Goal: Transaction & Acquisition: Purchase product/service

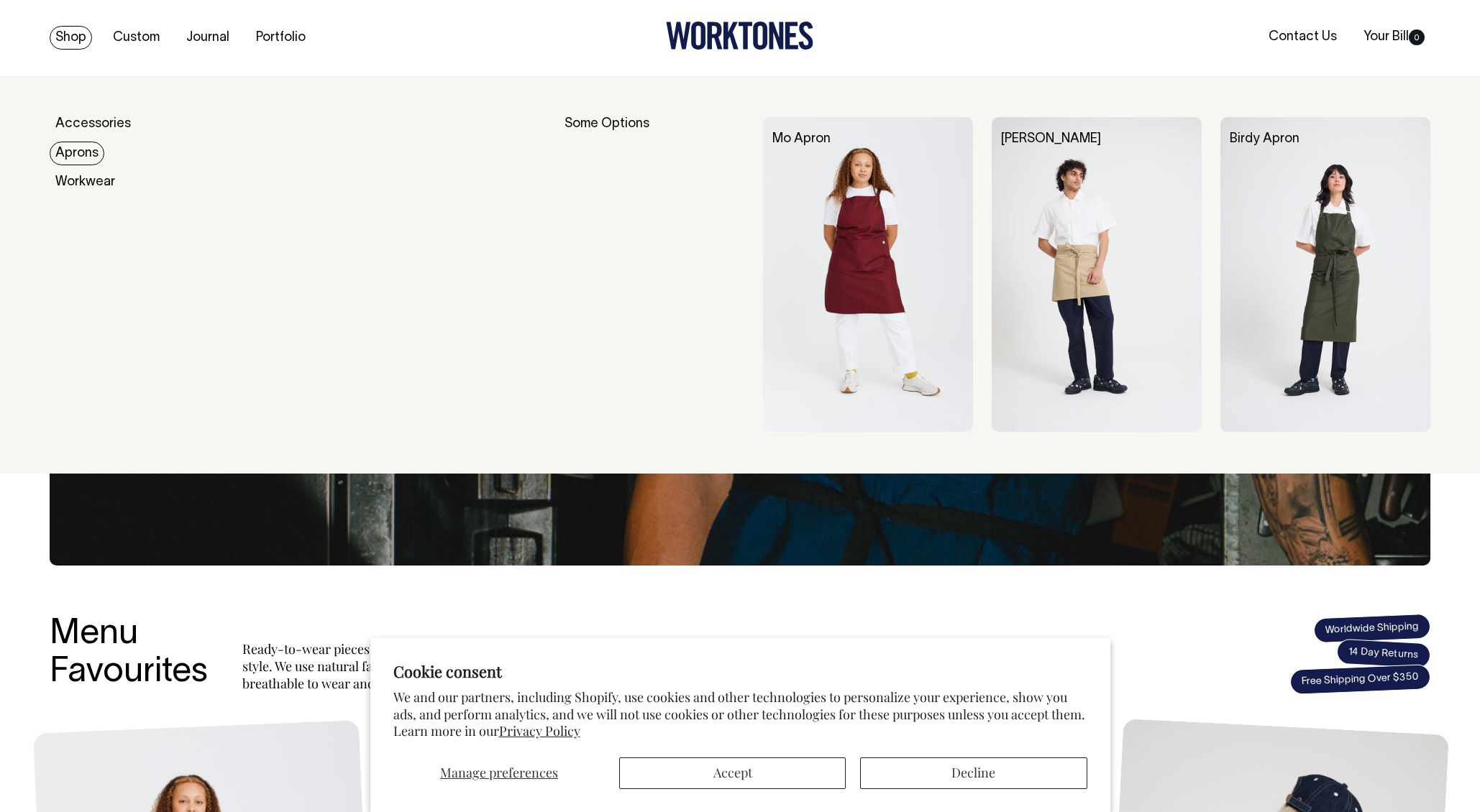
click at [92, 156] on link "Aprons" at bounding box center [77, 154] width 55 height 24
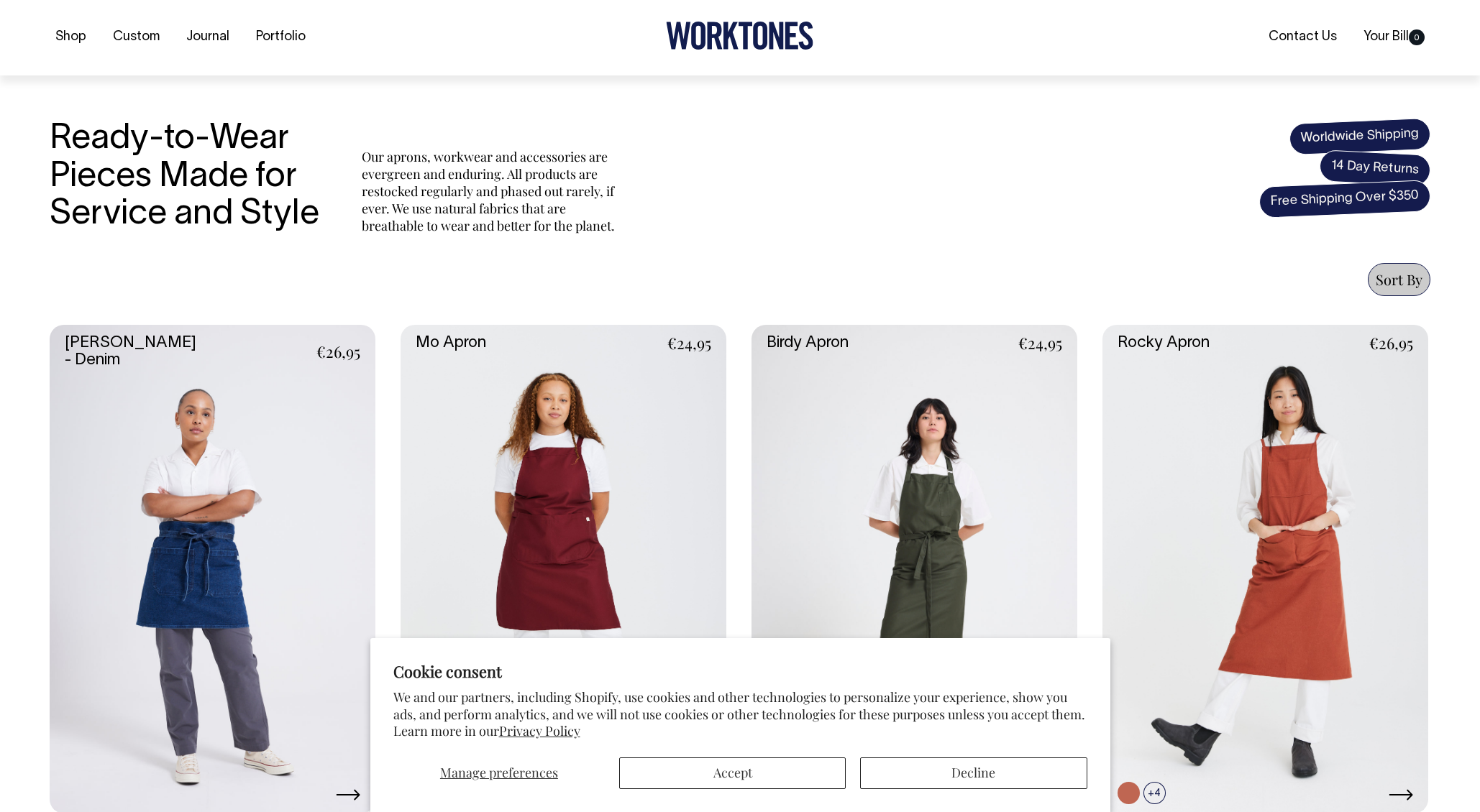
click at [750, 771] on button "Accept" at bounding box center [733, 773] width 227 height 32
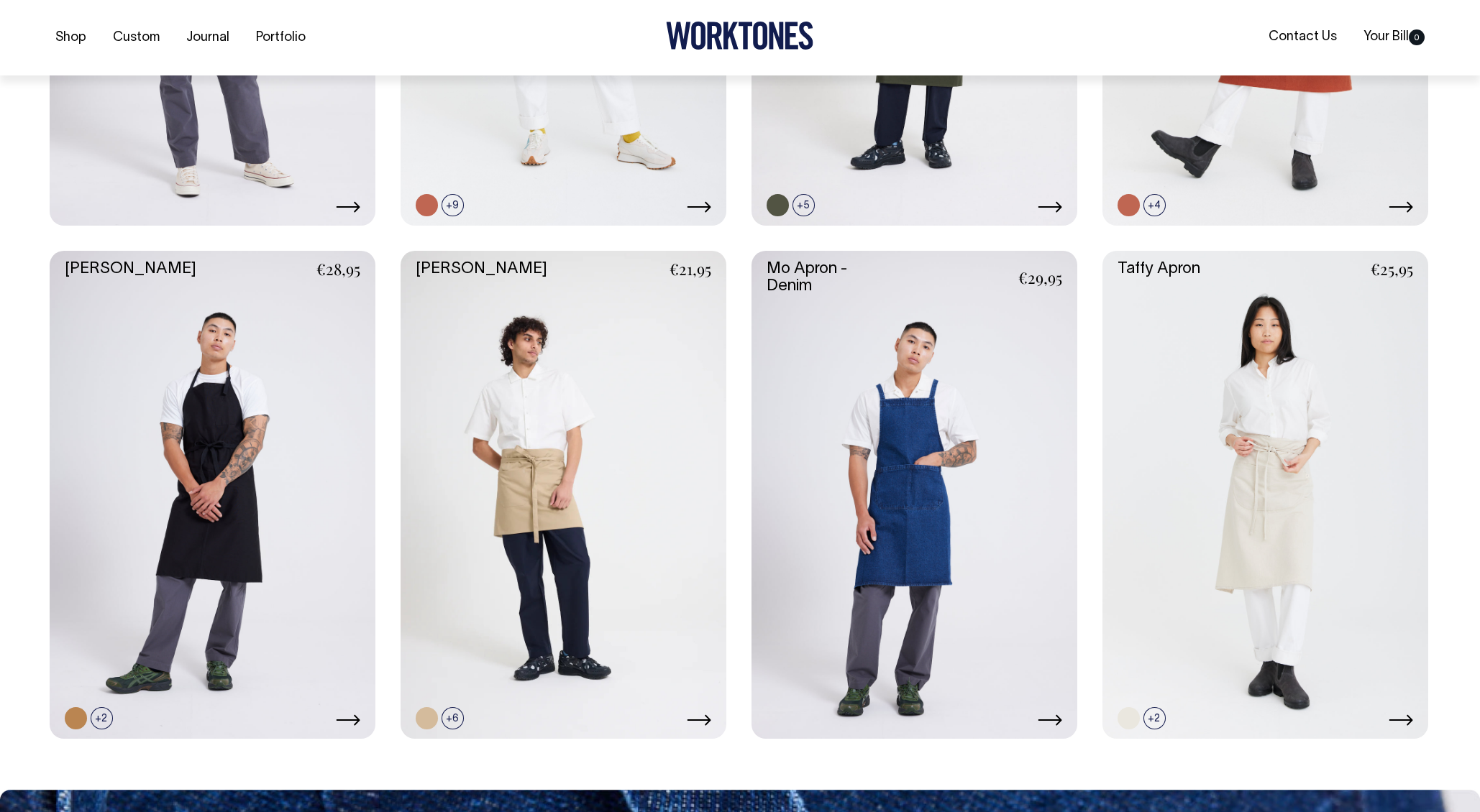
scroll to position [961, 0]
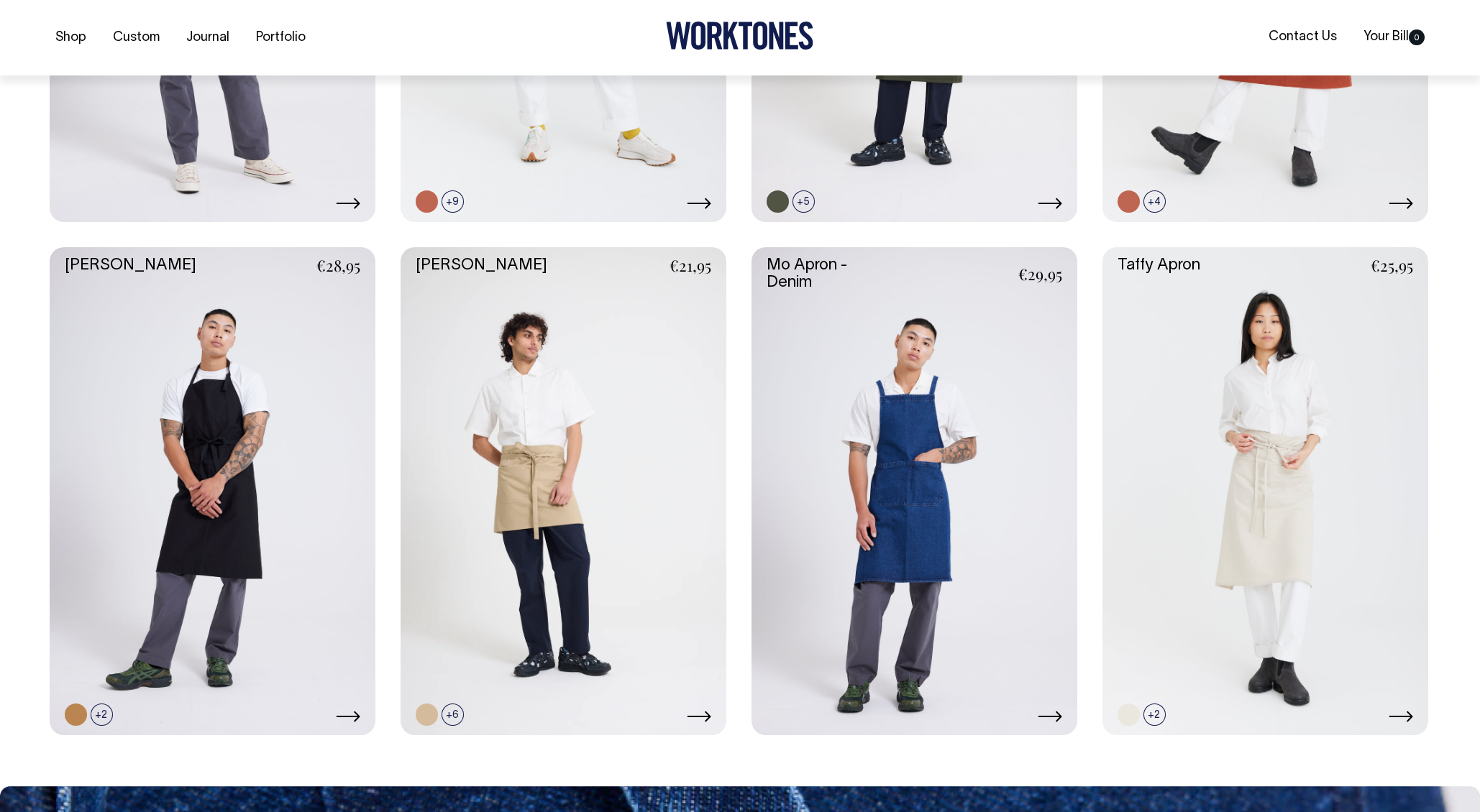
click at [824, 361] on link at bounding box center [915, 491] width 326 height 489
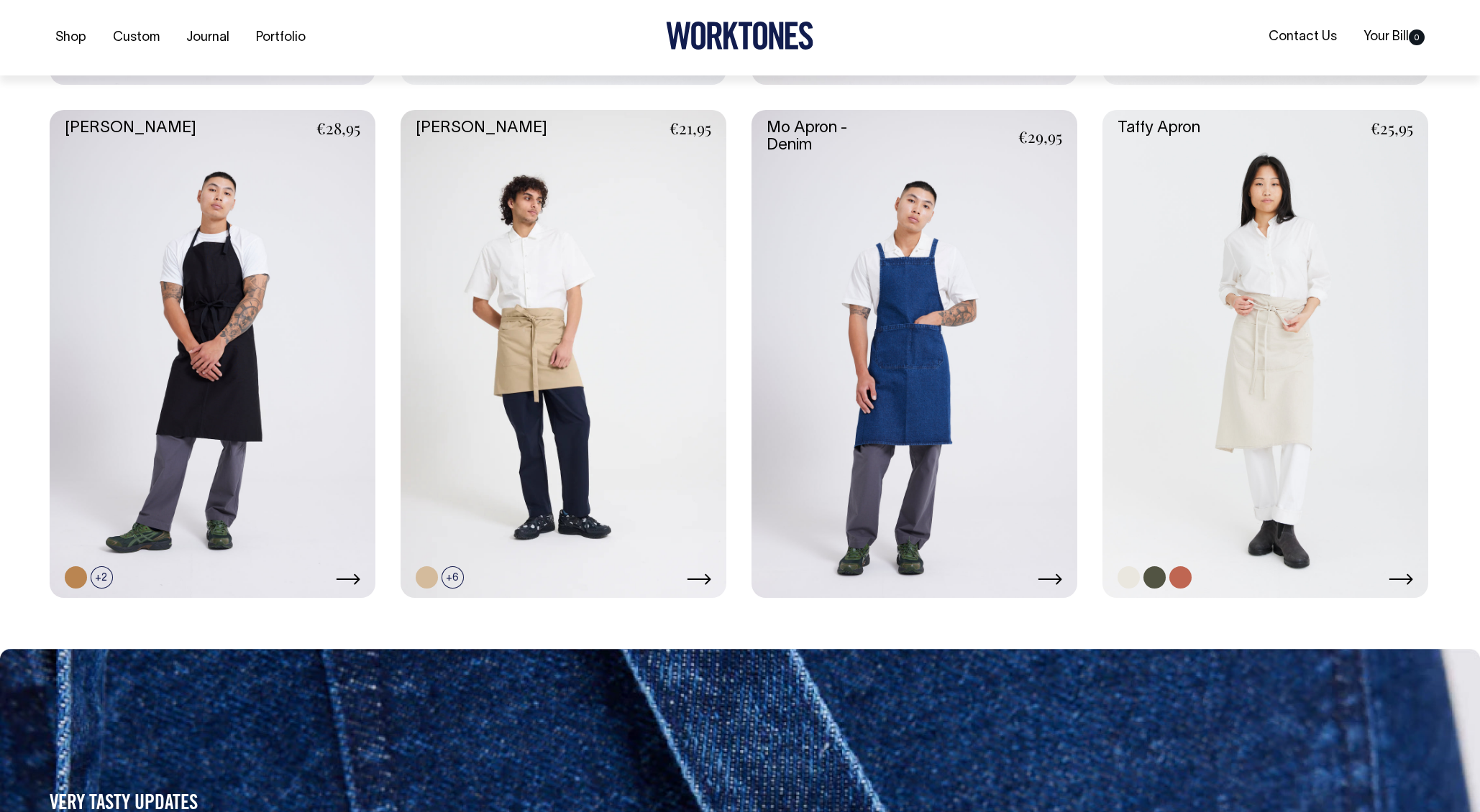
scroll to position [1099, 0]
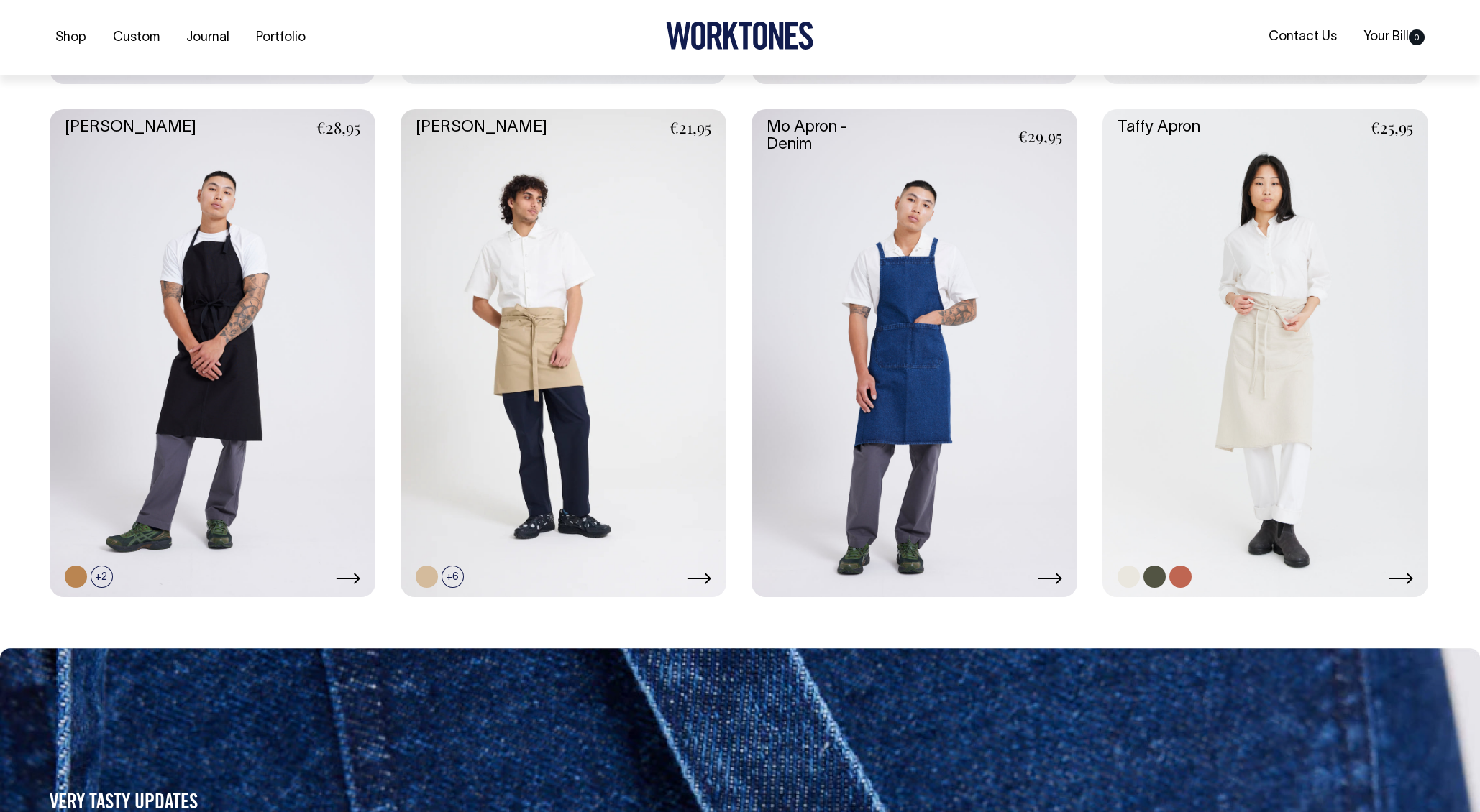
click at [1295, 320] on link at bounding box center [1265, 353] width 326 height 489
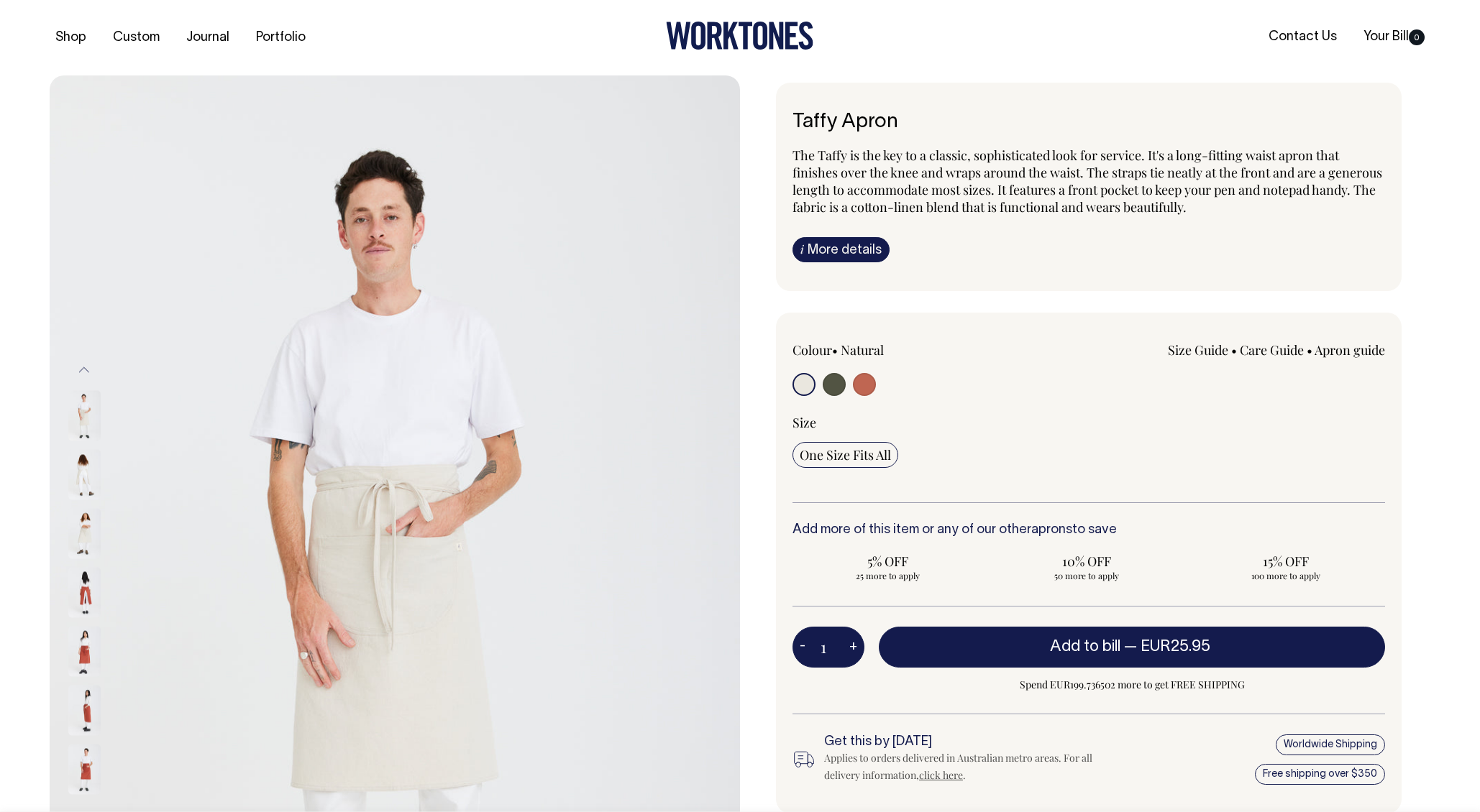
click at [81, 542] on img at bounding box center [84, 533] width 32 height 50
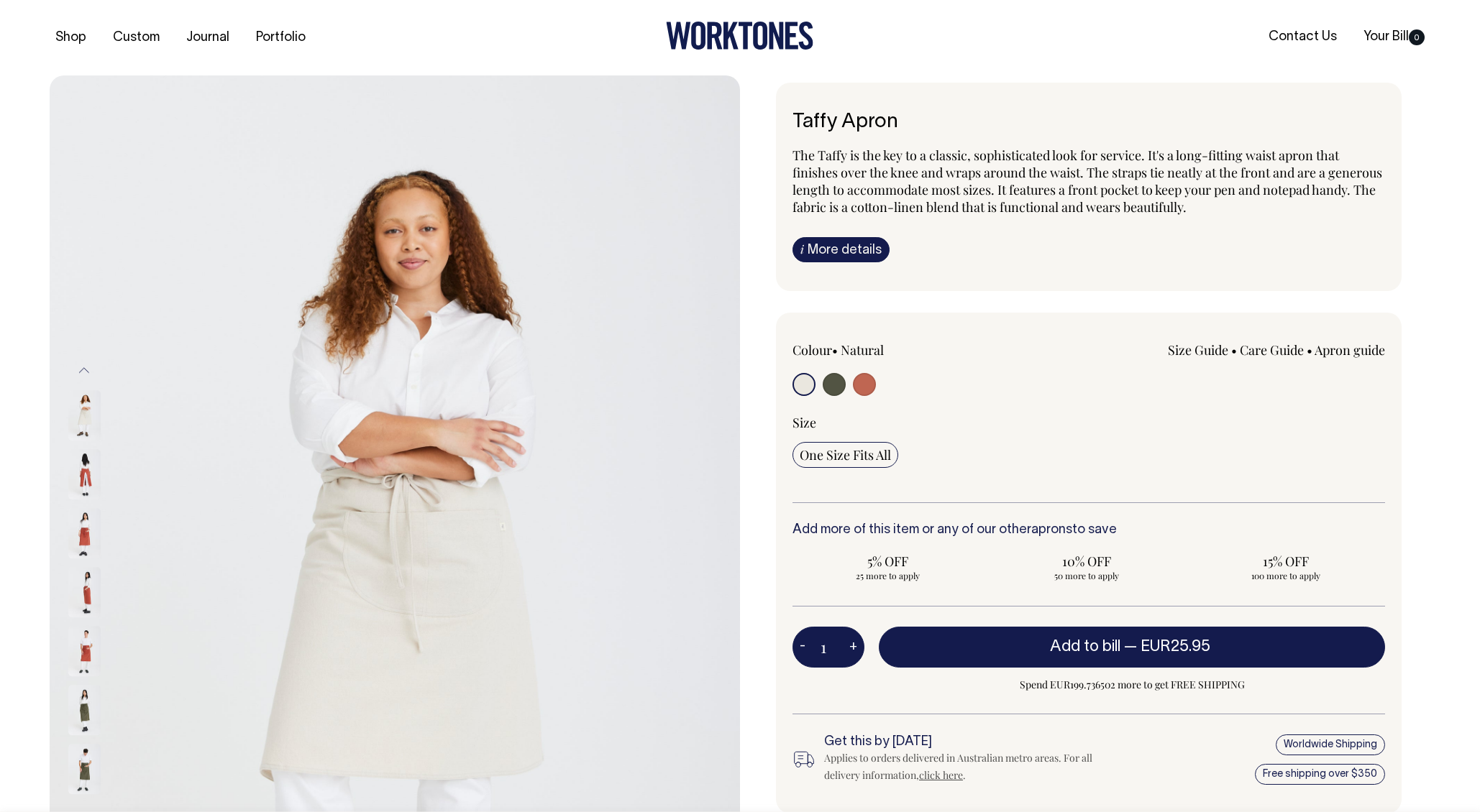
click at [86, 583] on div at bounding box center [104, 711] width 72 height 1827
click at [91, 637] on img at bounding box center [84, 651] width 32 height 50
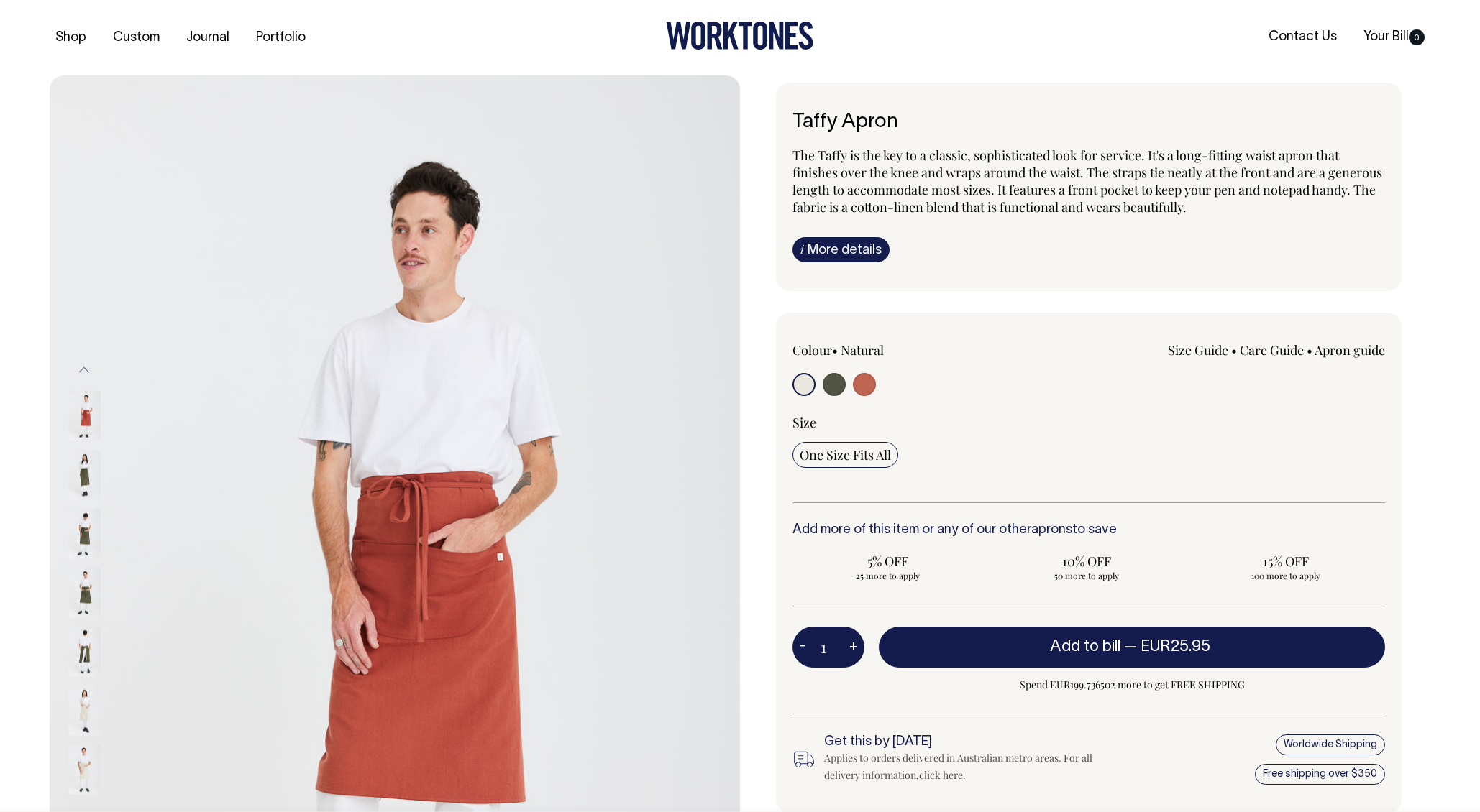
click at [74, 747] on div at bounding box center [104, 474] width 72 height 1827
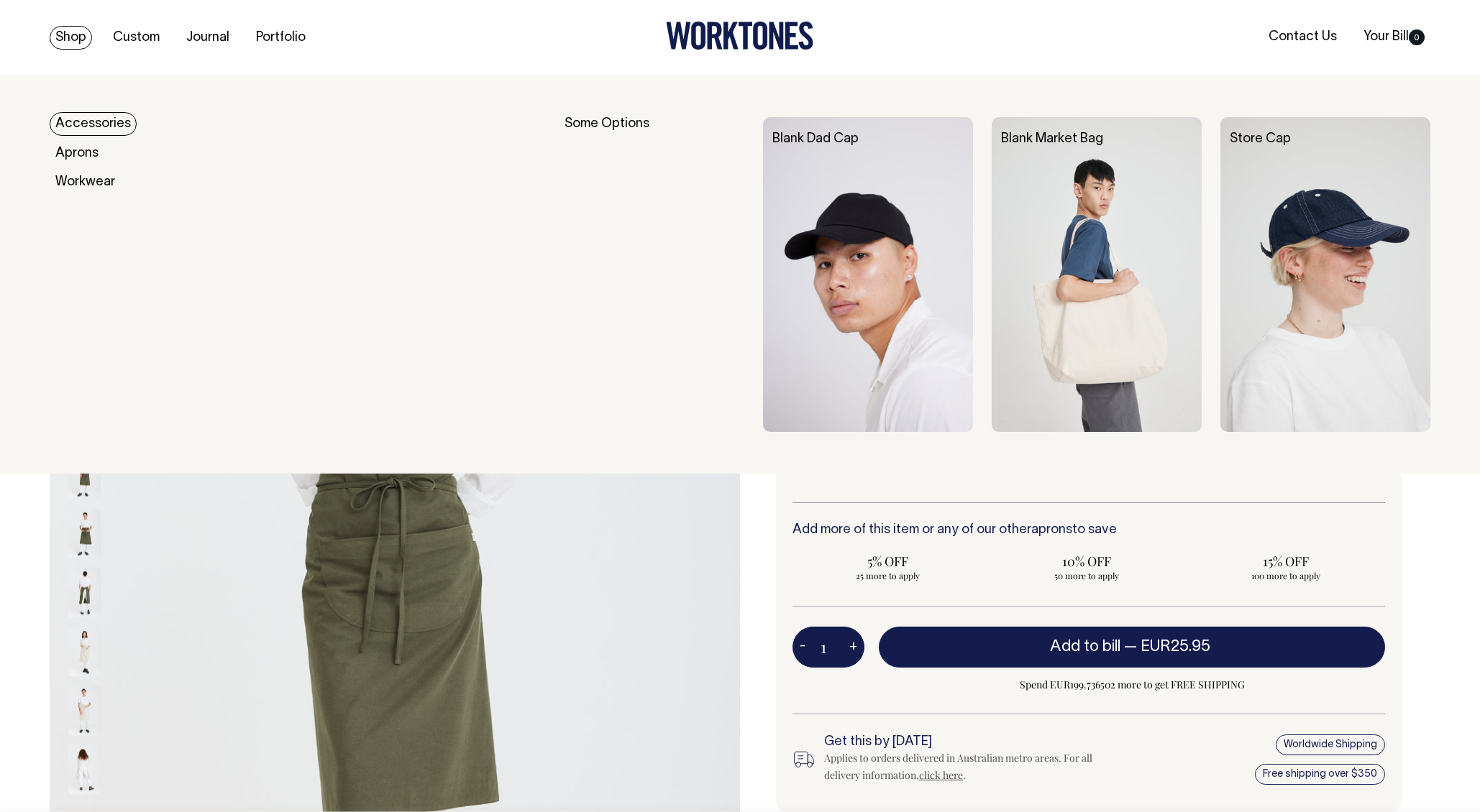
click at [85, 37] on link "Shop" at bounding box center [71, 38] width 43 height 24
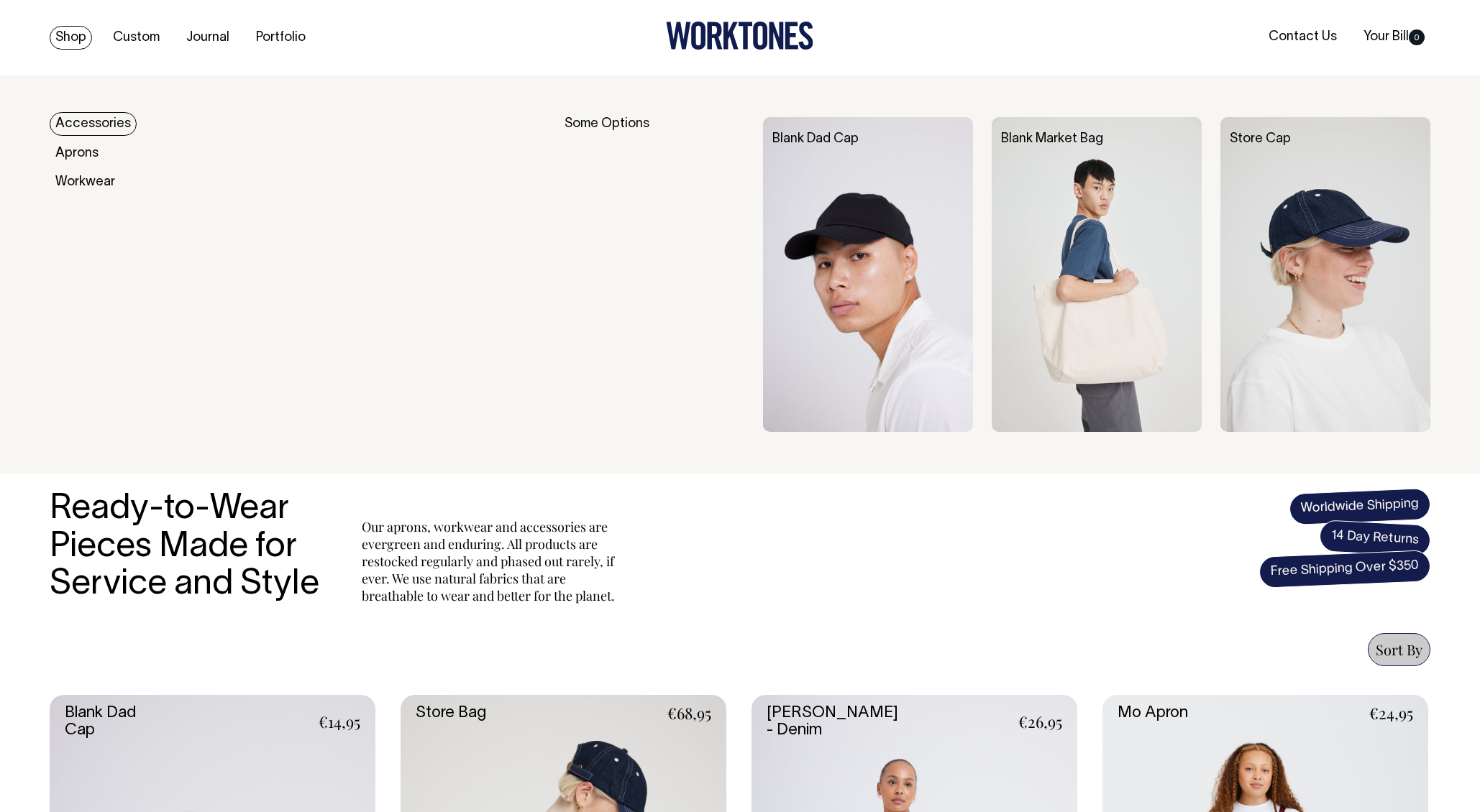
click at [98, 128] on link "Accessories" at bounding box center [93, 124] width 87 height 24
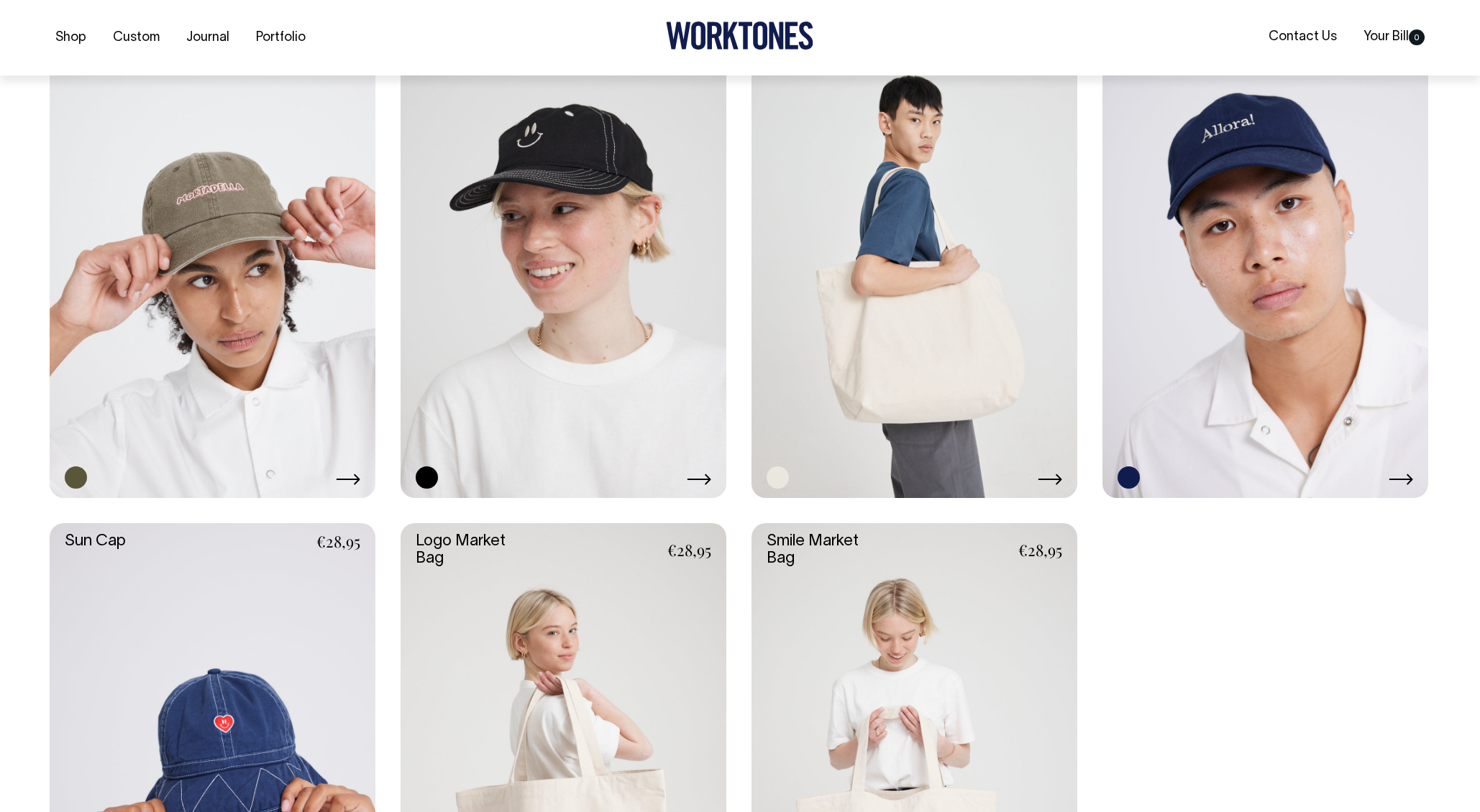
scroll to position [1201, 0]
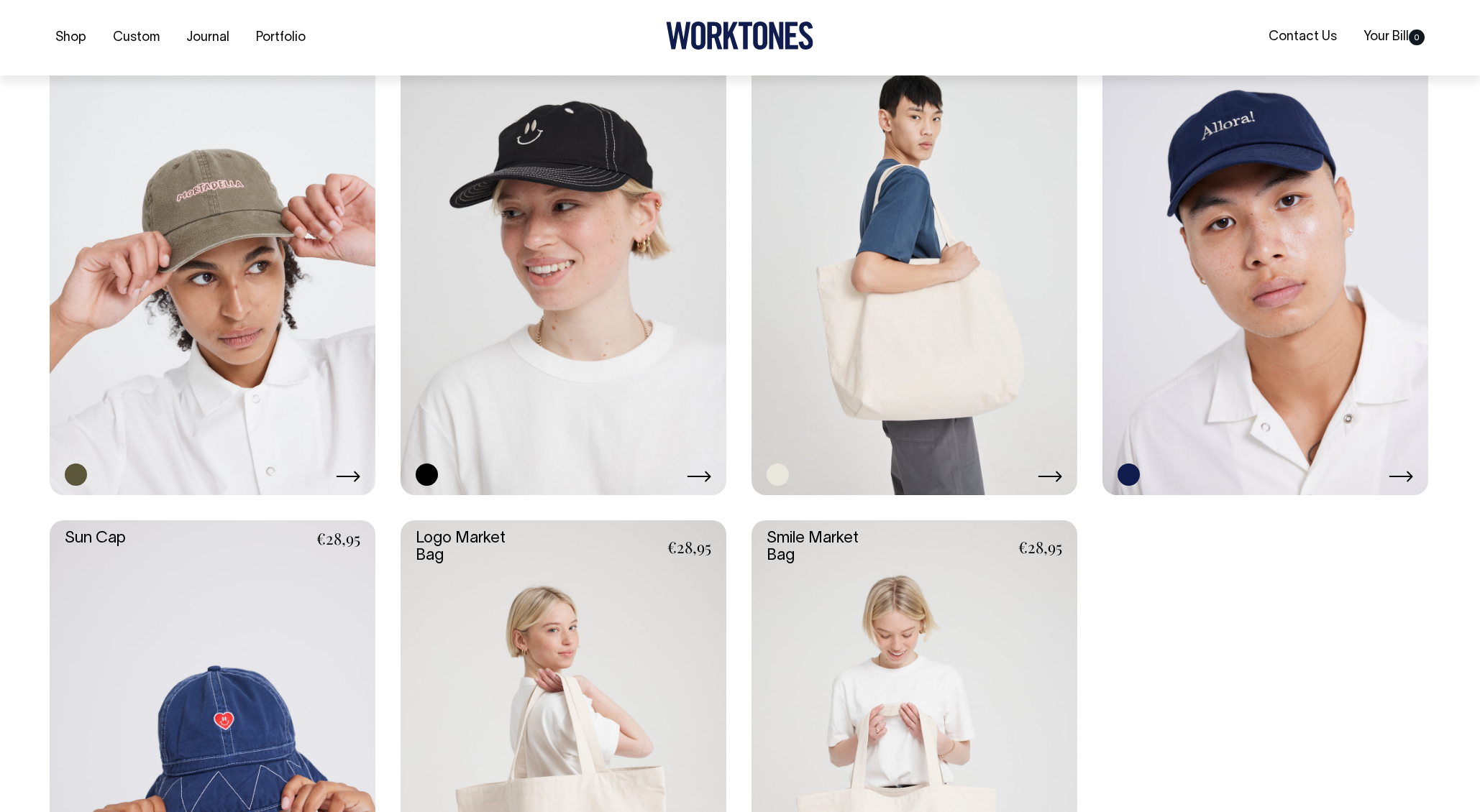
click at [923, 348] on link at bounding box center [915, 251] width 326 height 489
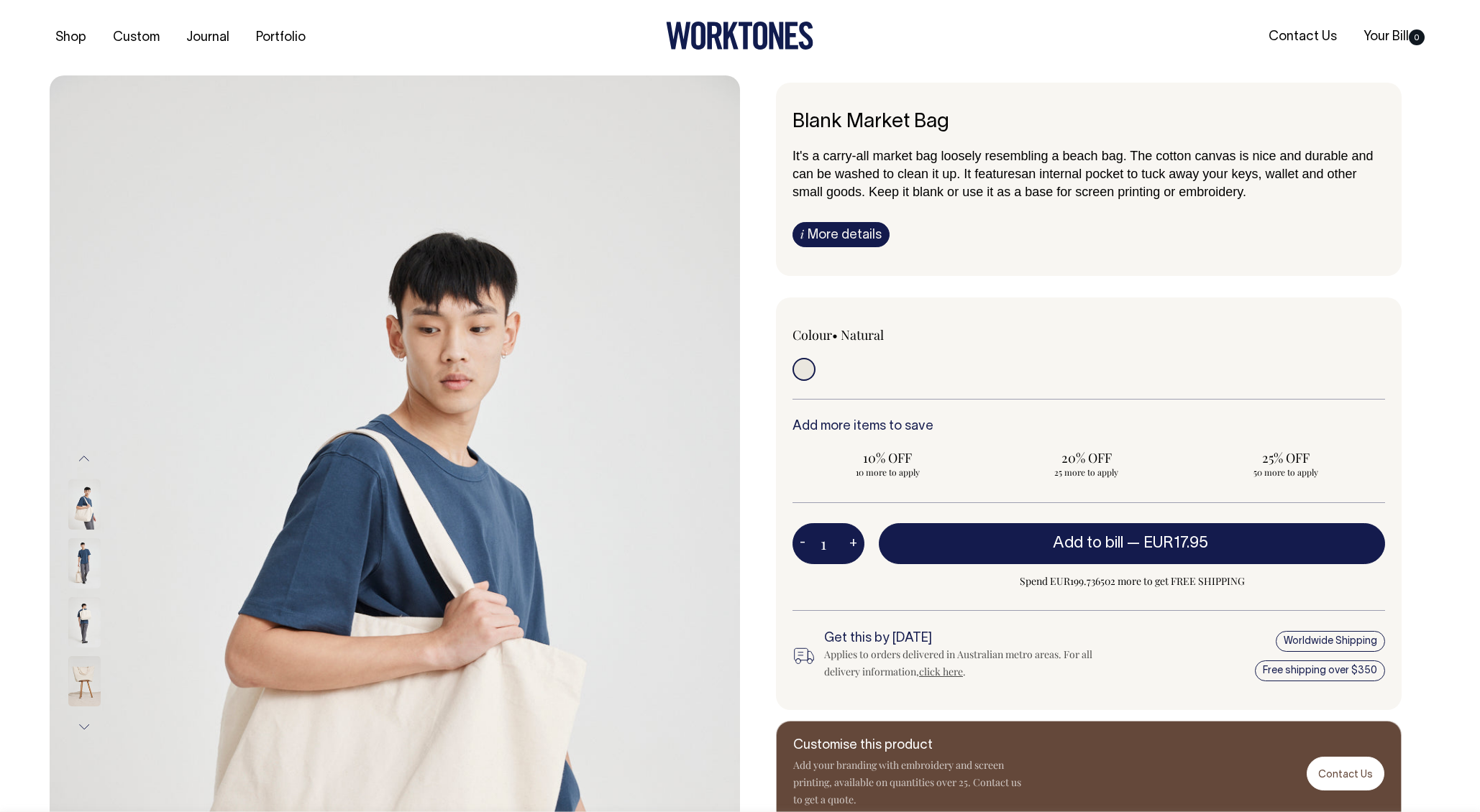
click at [86, 516] on img at bounding box center [84, 504] width 32 height 50
click at [84, 564] on img at bounding box center [84, 563] width 32 height 50
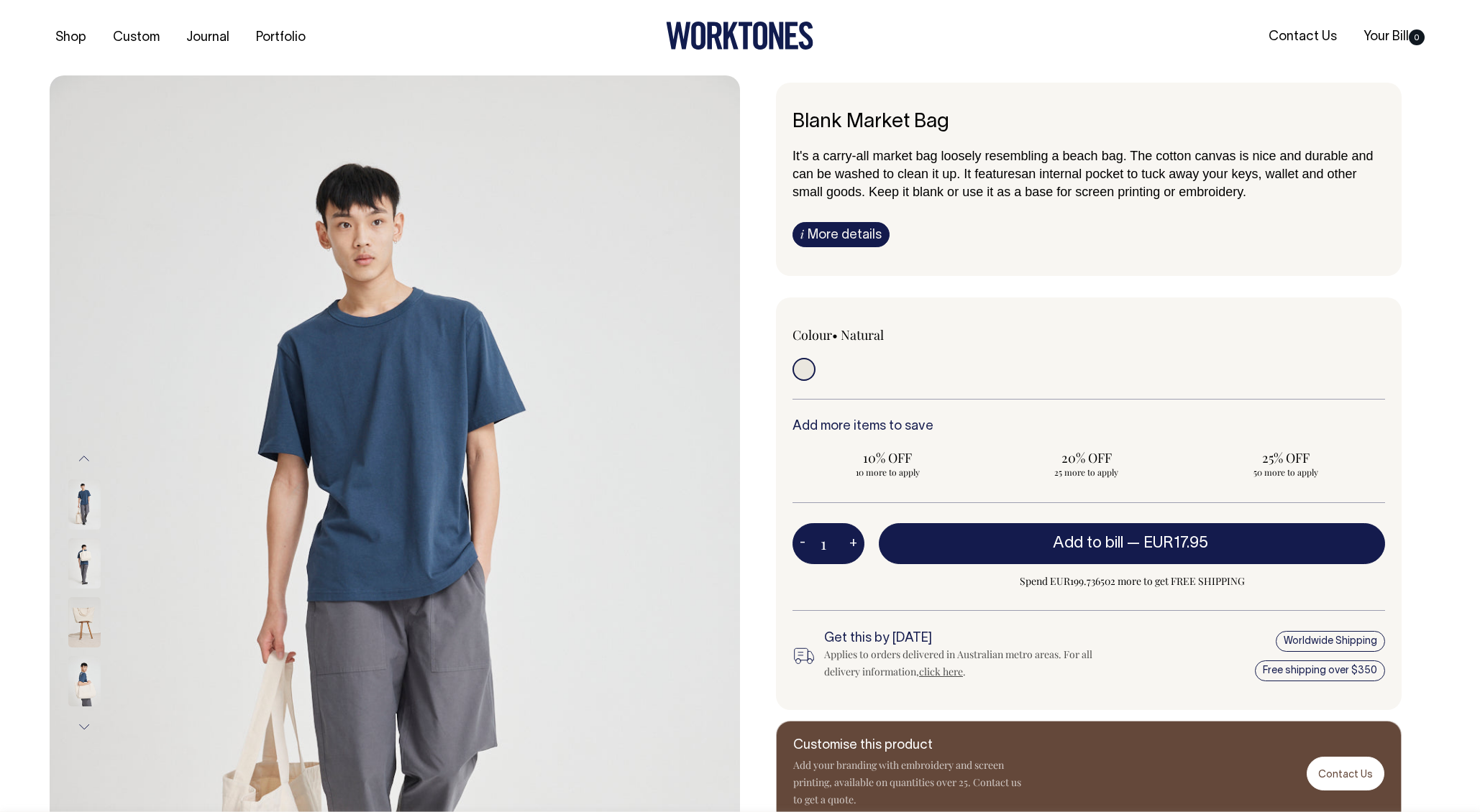
click at [86, 619] on img at bounding box center [84, 622] width 32 height 50
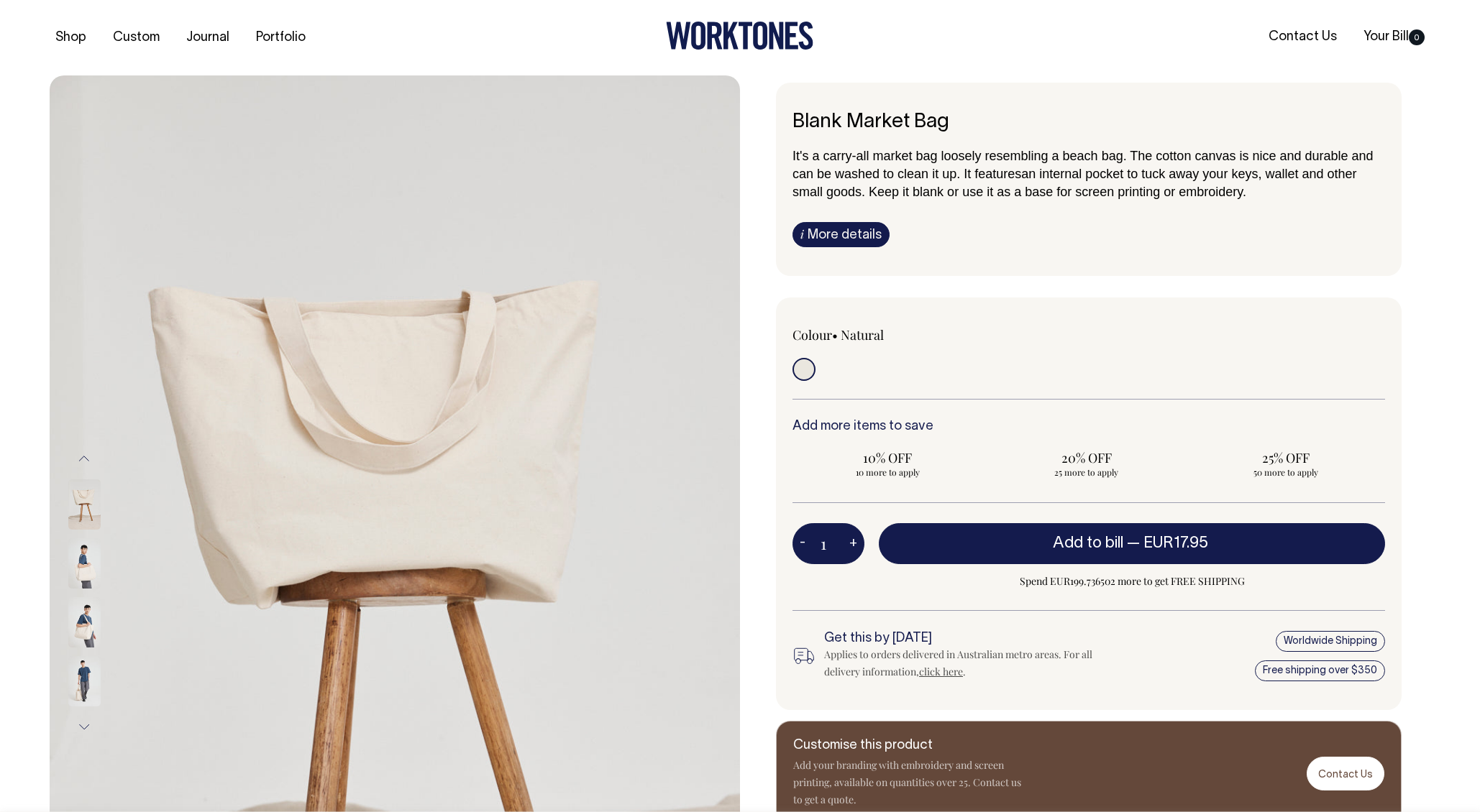
click at [87, 676] on div at bounding box center [104, 681] width 72 height 59
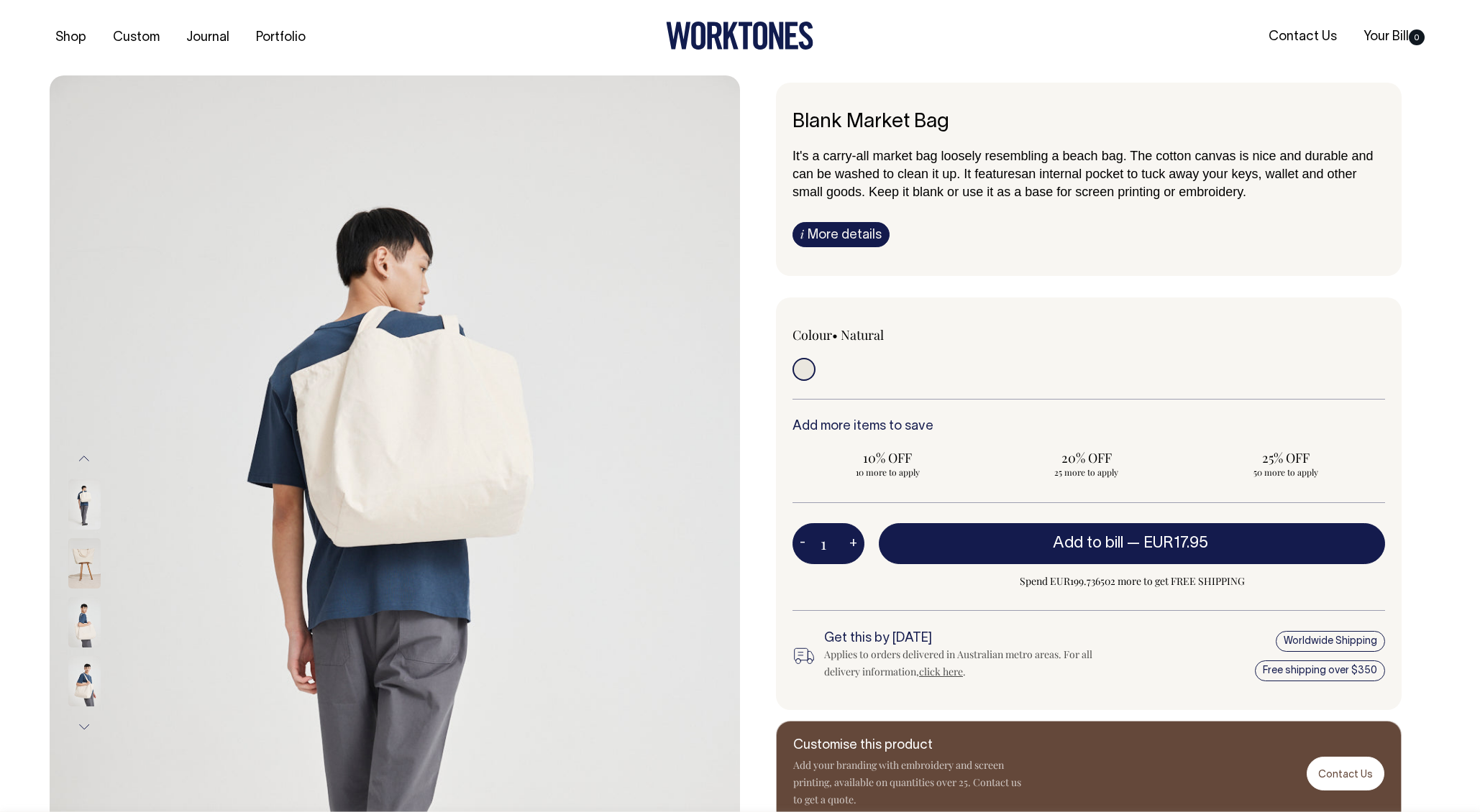
click at [85, 722] on button "Next" at bounding box center [84, 726] width 22 height 32
click at [86, 690] on img at bounding box center [84, 681] width 32 height 50
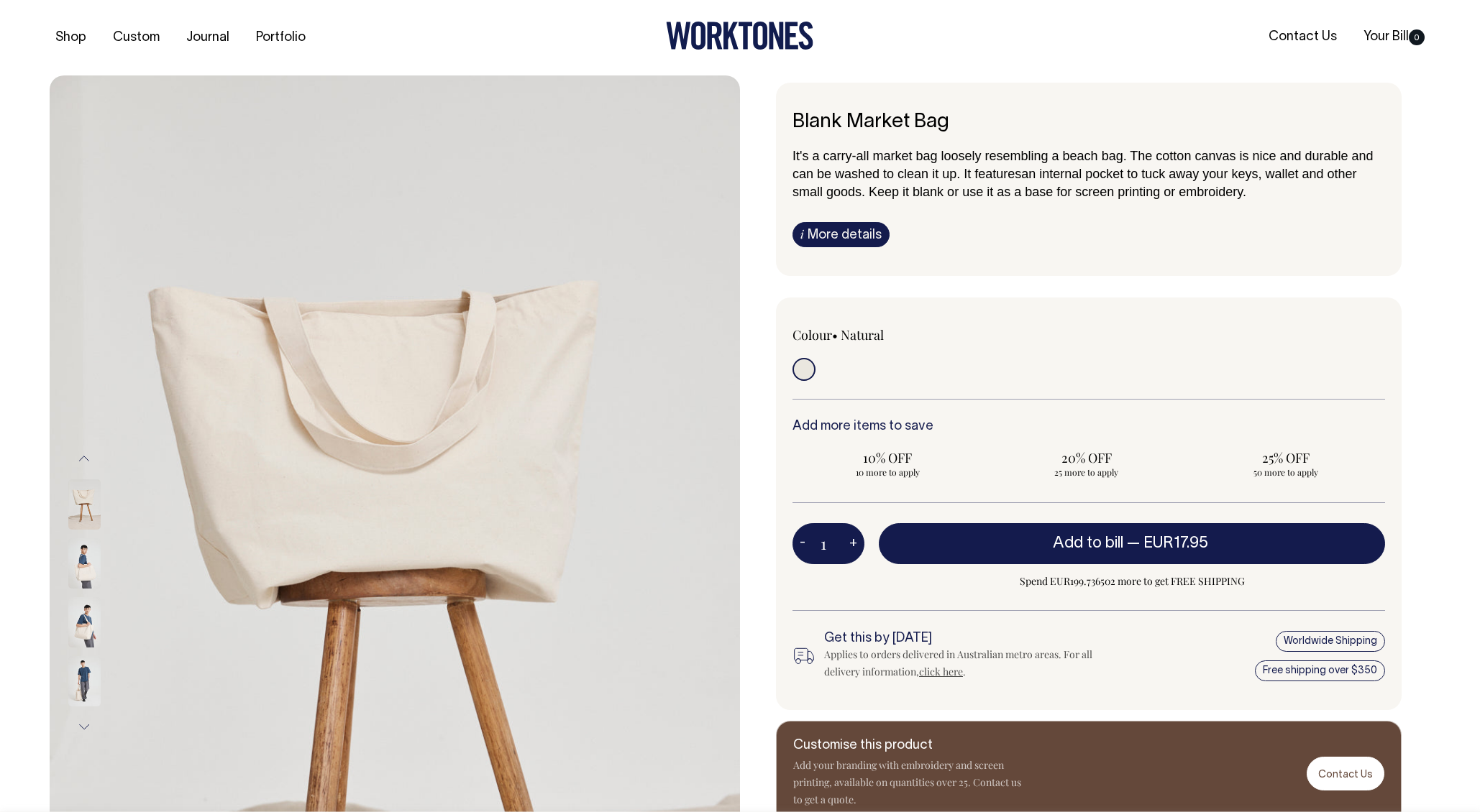
click at [84, 633] on img at bounding box center [84, 622] width 32 height 50
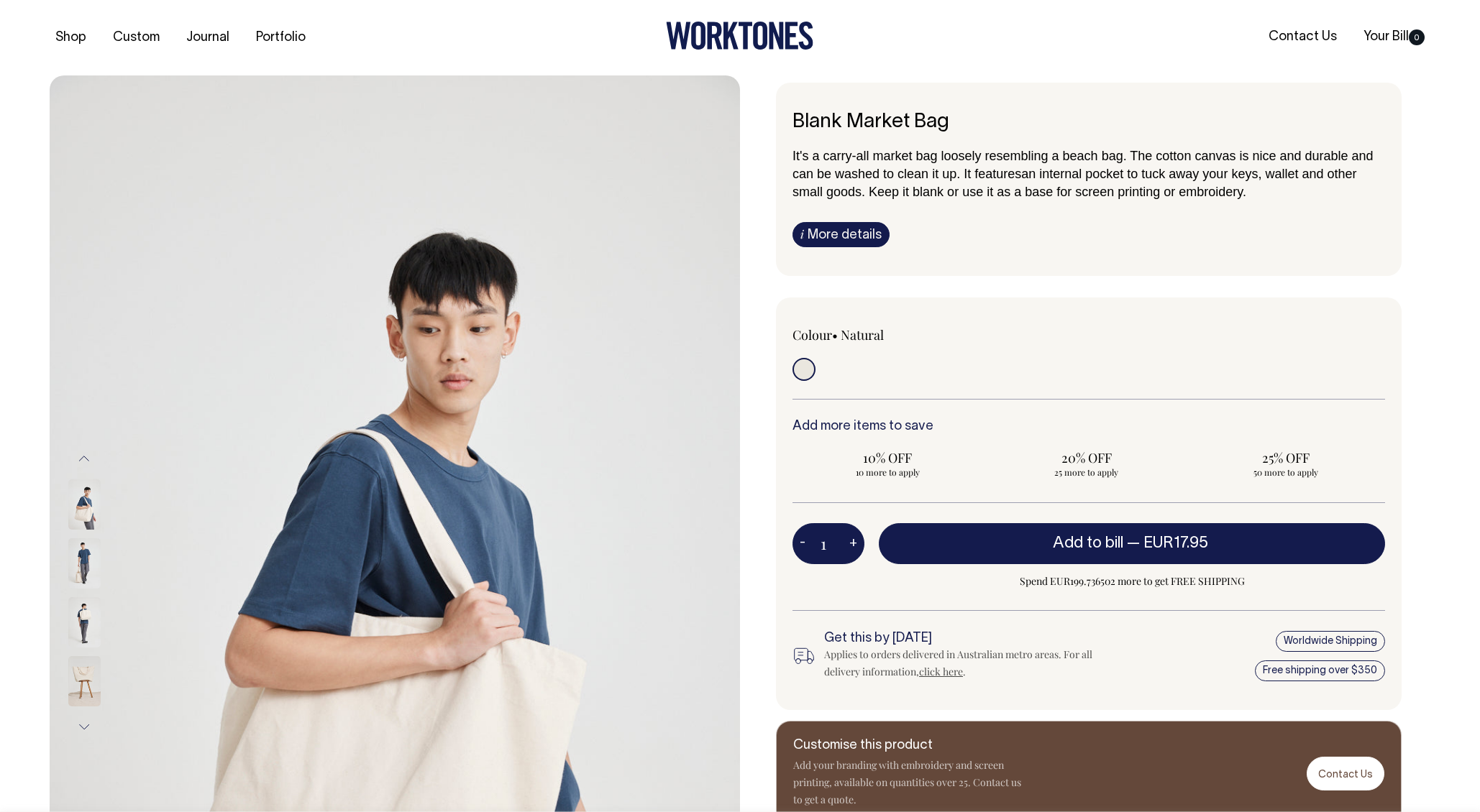
click at [87, 569] on div at bounding box center [104, 564] width 72 height 59
